Goal: Navigation & Orientation: Find specific page/section

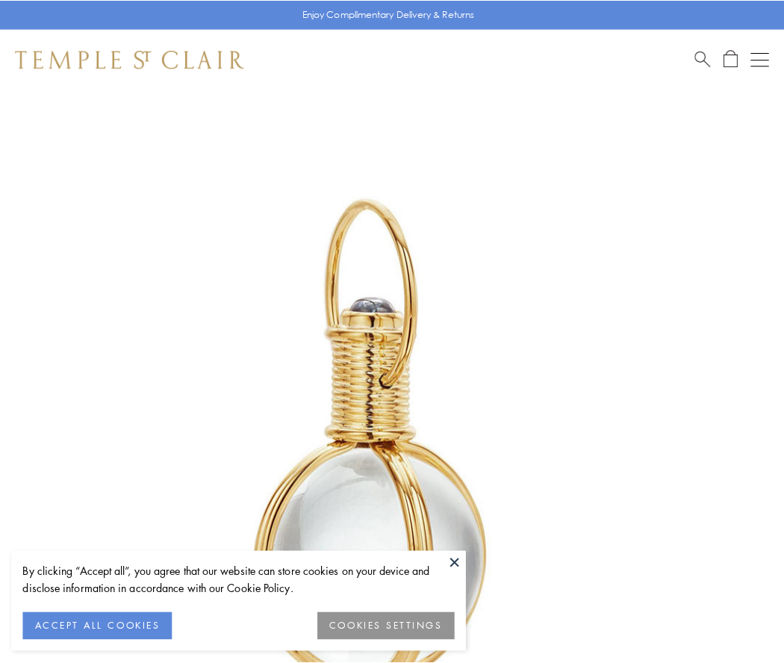
scroll to position [390, 0]
